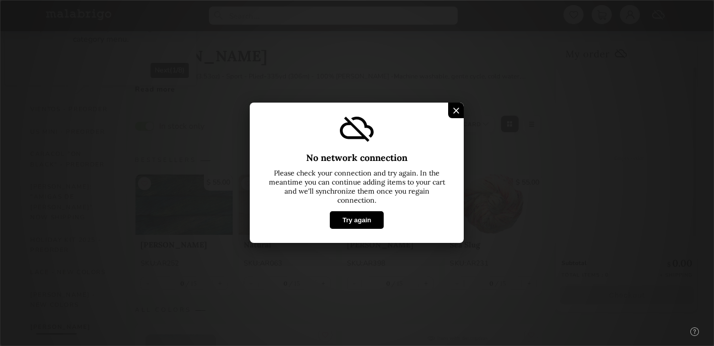
select select "INDEX"
click at [361, 224] on button "Try again" at bounding box center [357, 221] width 54 height 18
click at [454, 110] on img at bounding box center [456, 111] width 6 height 6
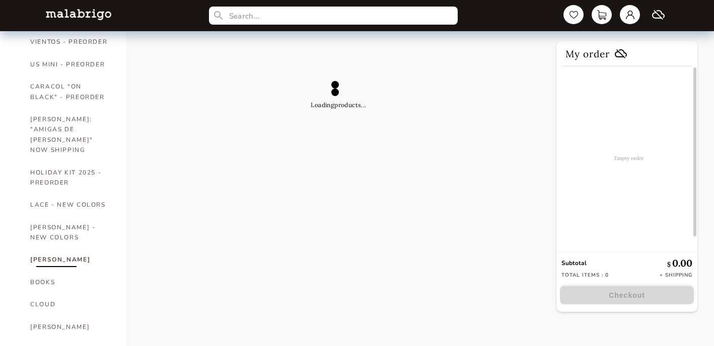
scroll to position [69, 0]
click at [56, 247] on link "[PERSON_NAME]" at bounding box center [70, 258] width 81 height 22
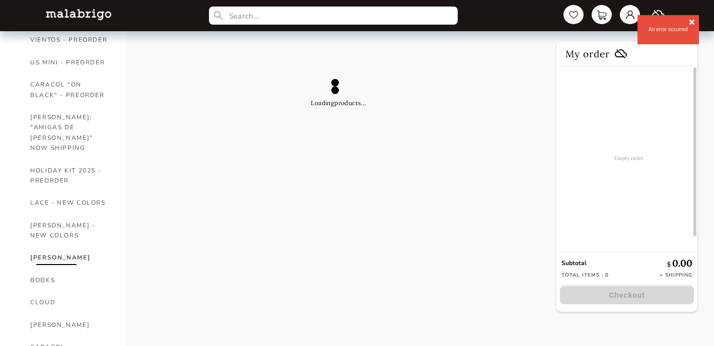
select select "INDEX"
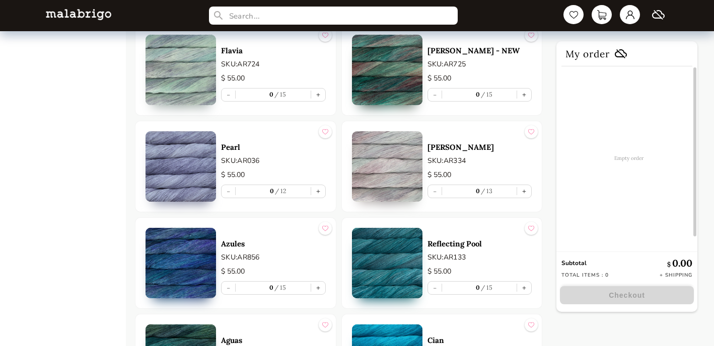
scroll to position [2624, 0]
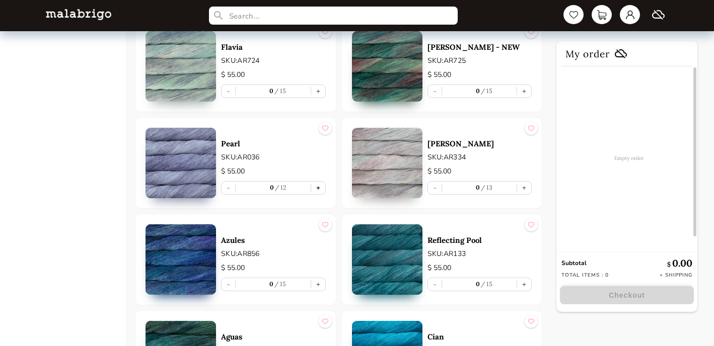
click at [319, 187] on button "+" at bounding box center [318, 188] width 14 height 13
type input "1"
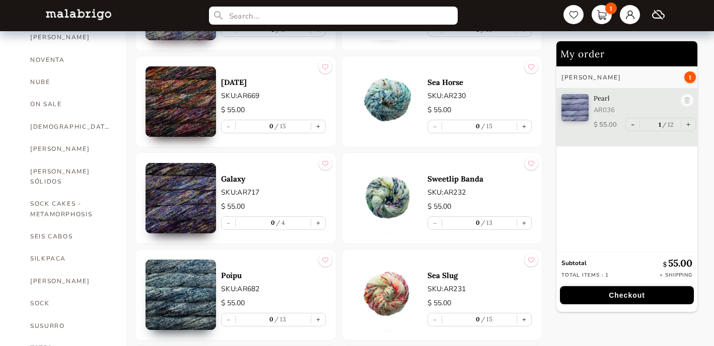
scroll to position [557, 0]
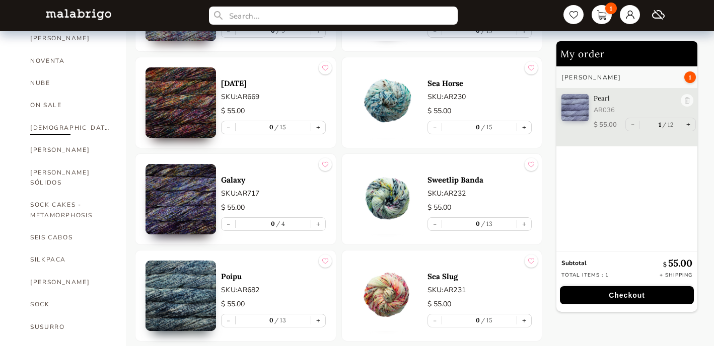
click at [38, 117] on link "[DEMOGRAPHIC_DATA]" at bounding box center [70, 128] width 81 height 22
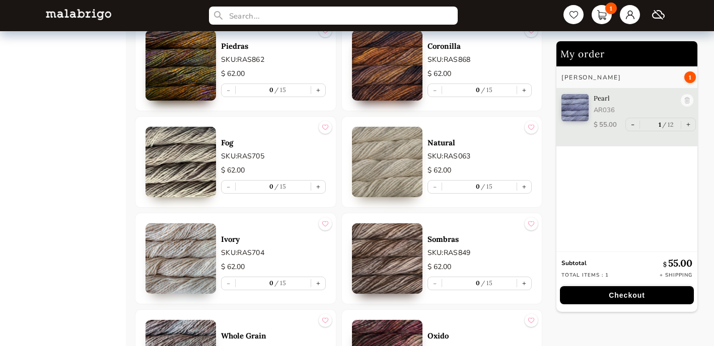
scroll to position [4003, 0]
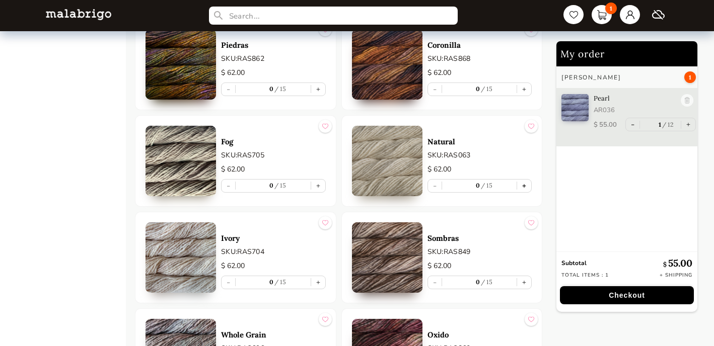
click at [527, 185] on button "+" at bounding box center [524, 186] width 14 height 13
type input "1"
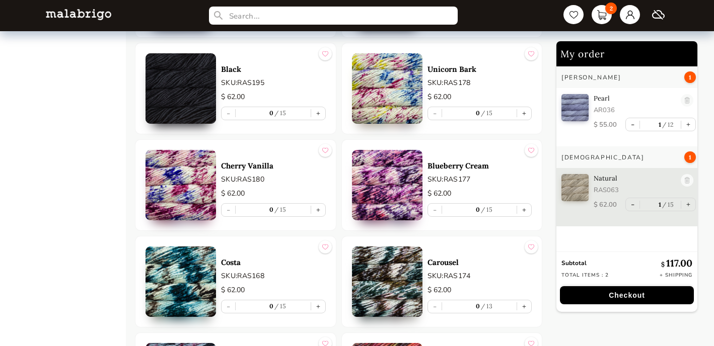
scroll to position [4557, 0]
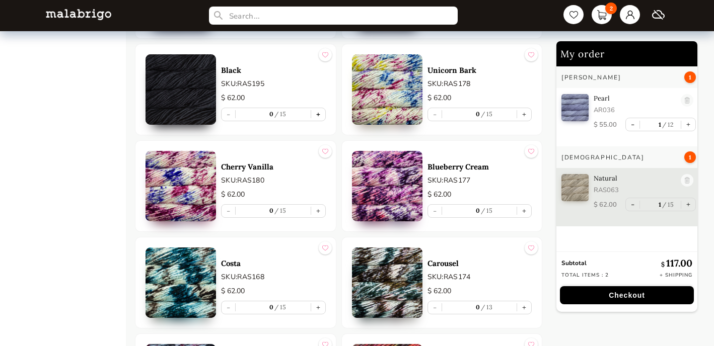
click at [319, 113] on button "+" at bounding box center [318, 114] width 14 height 13
type input "1"
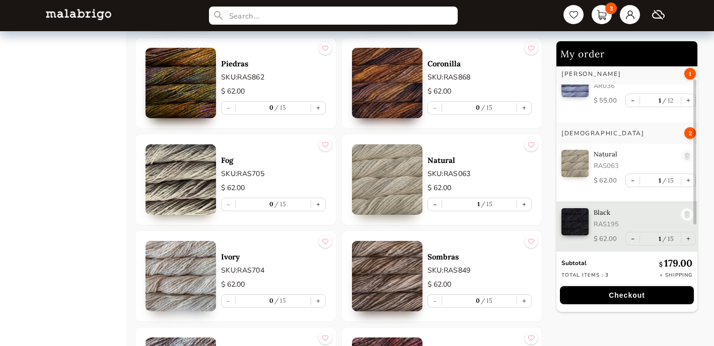
scroll to position [3986, 0]
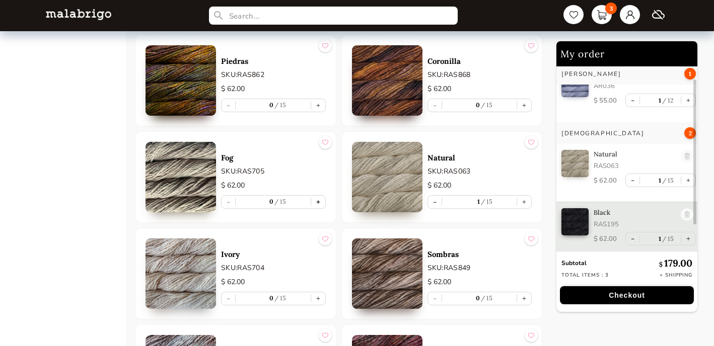
click at [319, 201] on button "+" at bounding box center [318, 202] width 14 height 13
type input "1"
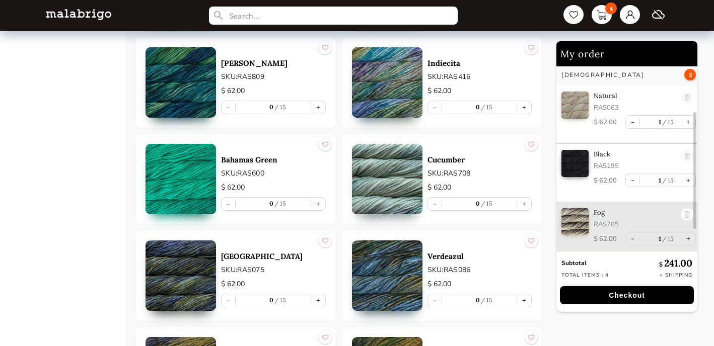
scroll to position [3210, 0]
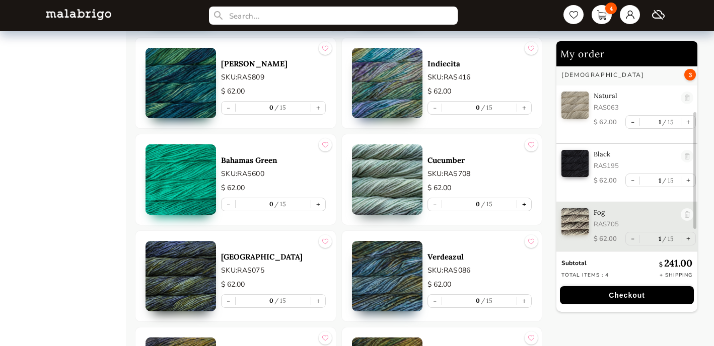
click at [527, 206] on button "+" at bounding box center [524, 204] width 14 height 13
type input "1"
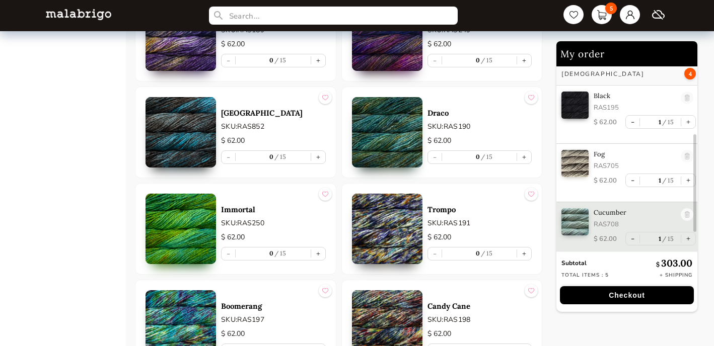
scroll to position [1517, 0]
click at [320, 158] on button "+" at bounding box center [318, 158] width 14 height 13
type input "1"
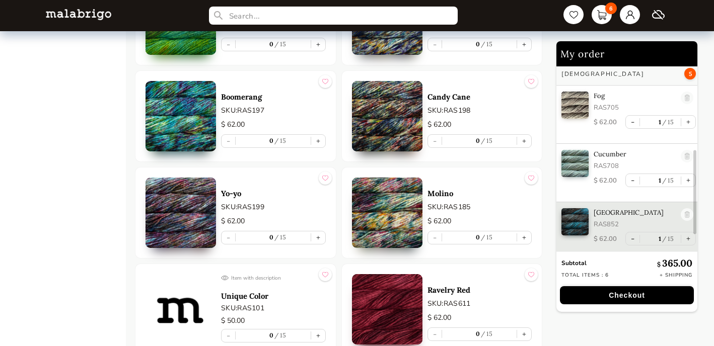
scroll to position [1730, 0]
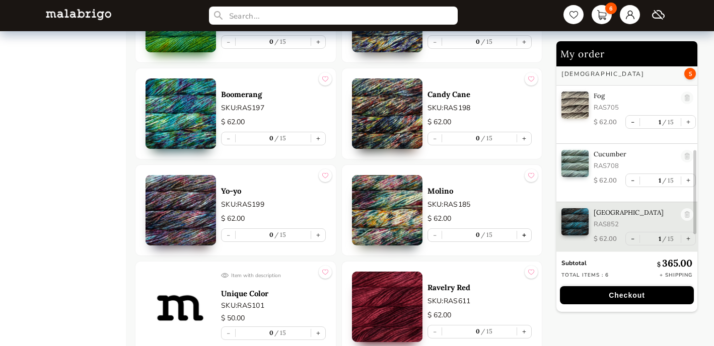
click at [527, 236] on button "+" at bounding box center [524, 235] width 14 height 13
type input "1"
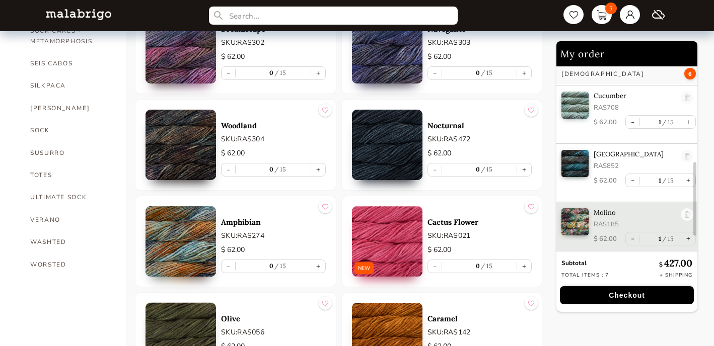
scroll to position [736, 0]
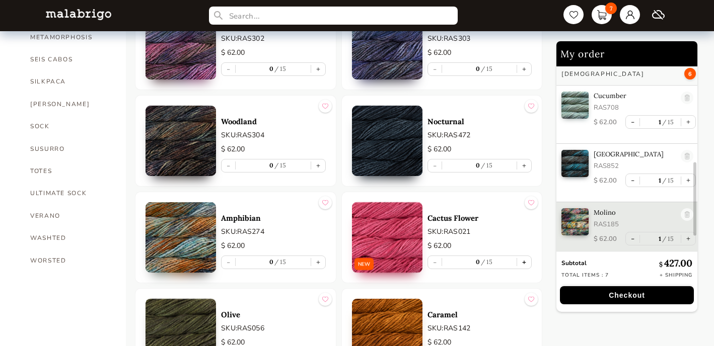
click at [525, 265] on button "+" at bounding box center [524, 262] width 14 height 13
type input "1"
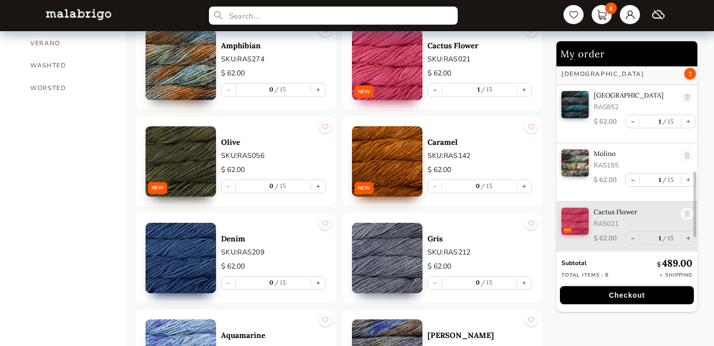
scroll to position [909, 0]
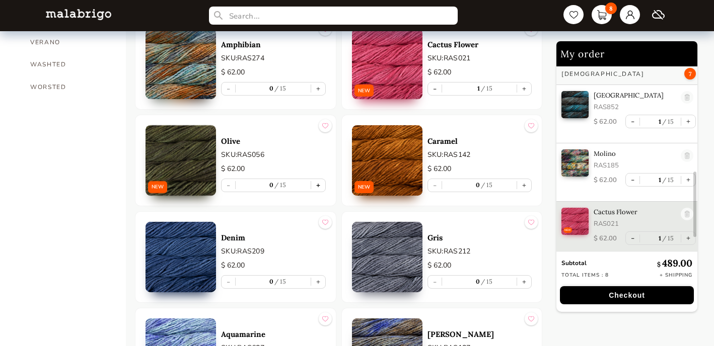
click at [314, 186] on button "+" at bounding box center [318, 185] width 14 height 13
type input "1"
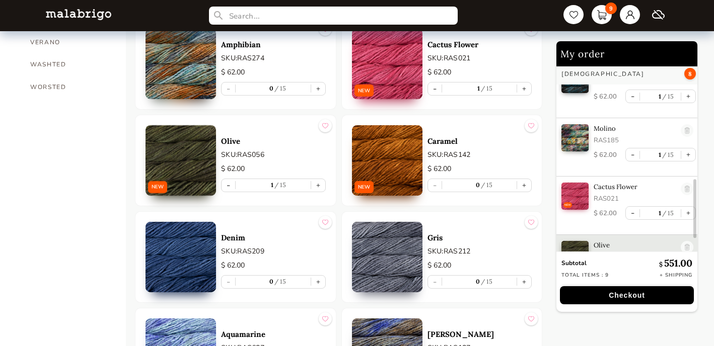
scroll to position [371, 0]
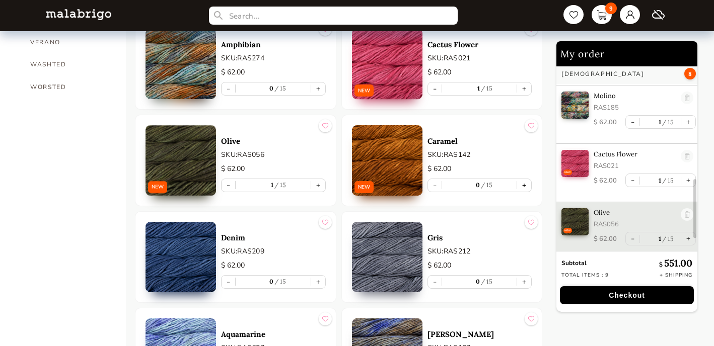
click at [523, 187] on button "+" at bounding box center [524, 185] width 14 height 13
type input "1"
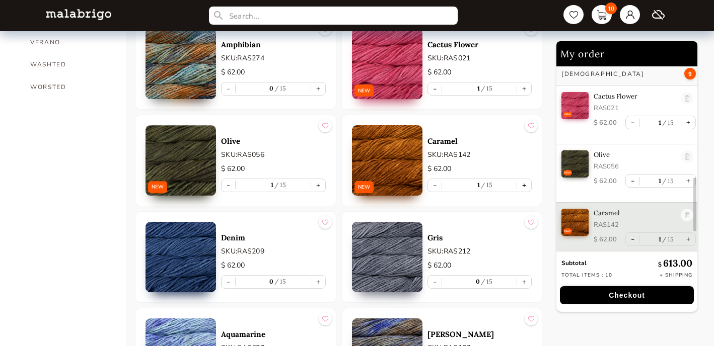
scroll to position [430, 0]
click at [625, 298] on button "Checkout" at bounding box center [627, 296] width 134 height 18
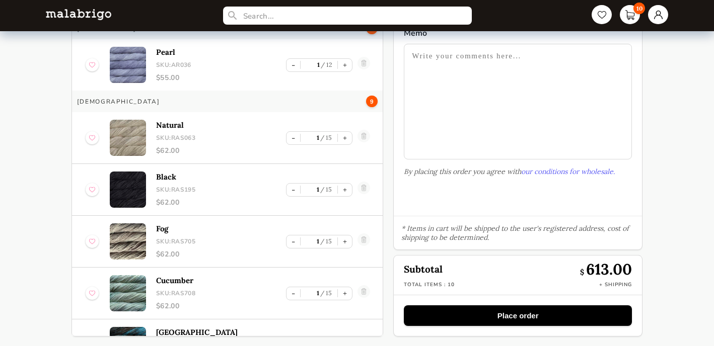
click at [532, 316] on button "Place order" at bounding box center [518, 316] width 228 height 21
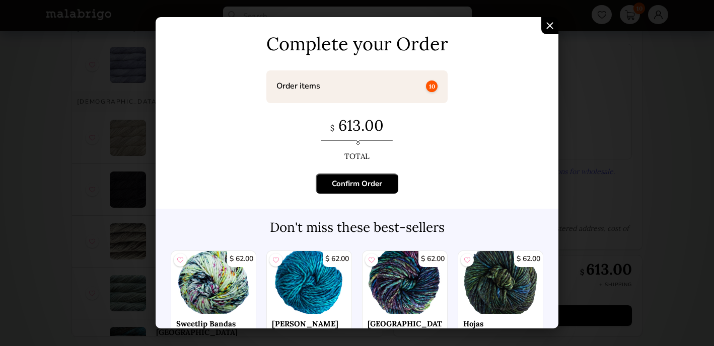
click at [366, 184] on div "Confirm Order" at bounding box center [357, 184] width 50 height 10
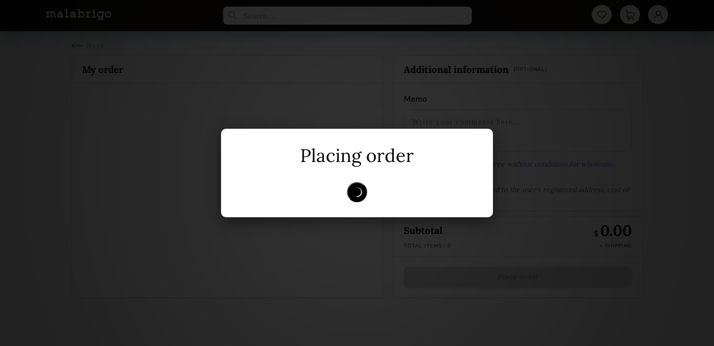
scroll to position [0, 0]
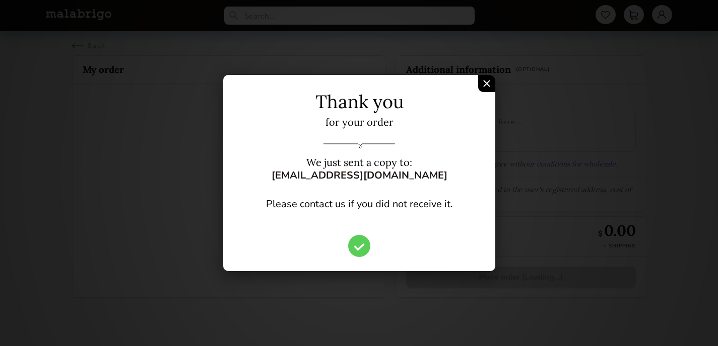
click at [490, 84] on div "Confirm Order" at bounding box center [486, 83] width 17 height 17
